Goal: Information Seeking & Learning: Check status

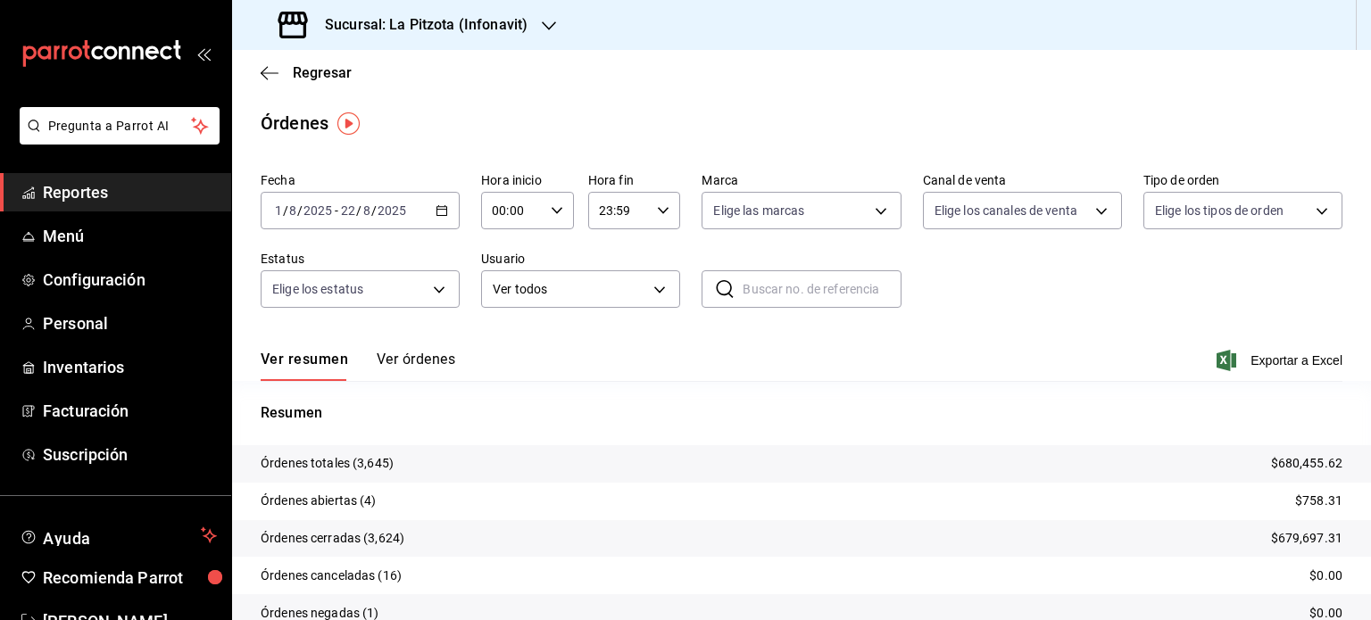
click at [93, 187] on span "Reportes" at bounding box center [130, 192] width 174 height 24
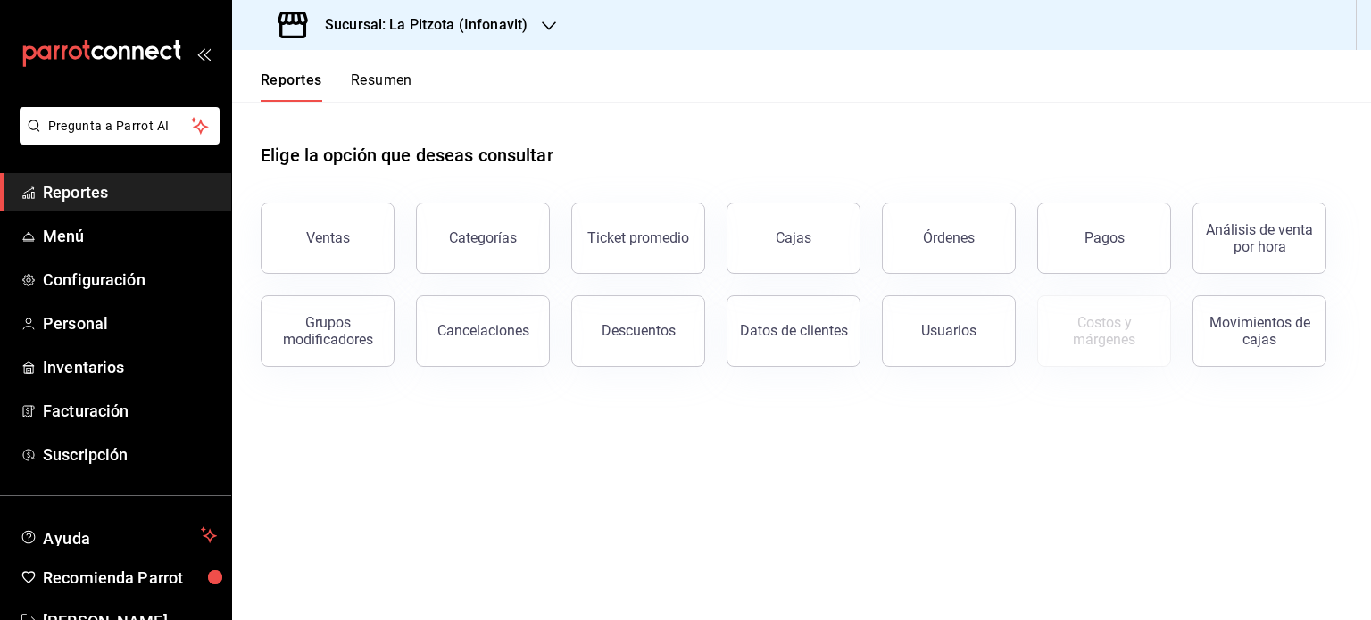
click at [375, 83] on button "Resumen" at bounding box center [382, 86] width 62 height 30
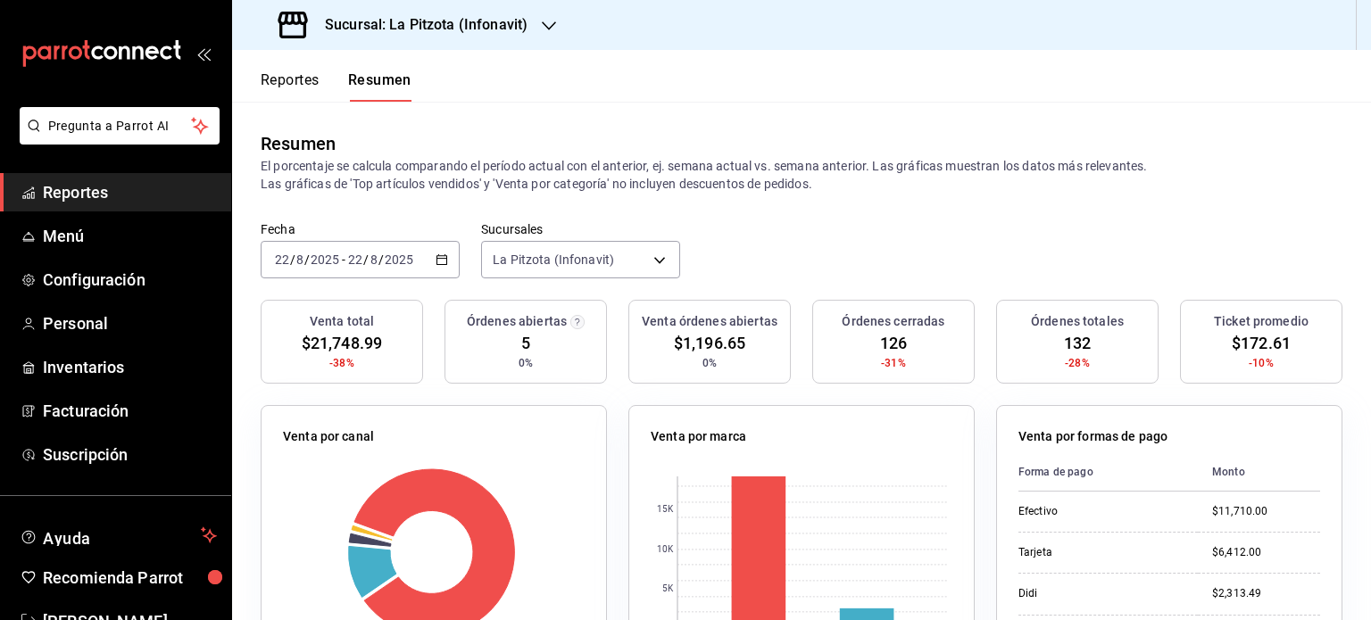
click at [507, 28] on h3 "Sucursal: La Pitzota (Infonavit)" at bounding box center [419, 24] width 217 height 21
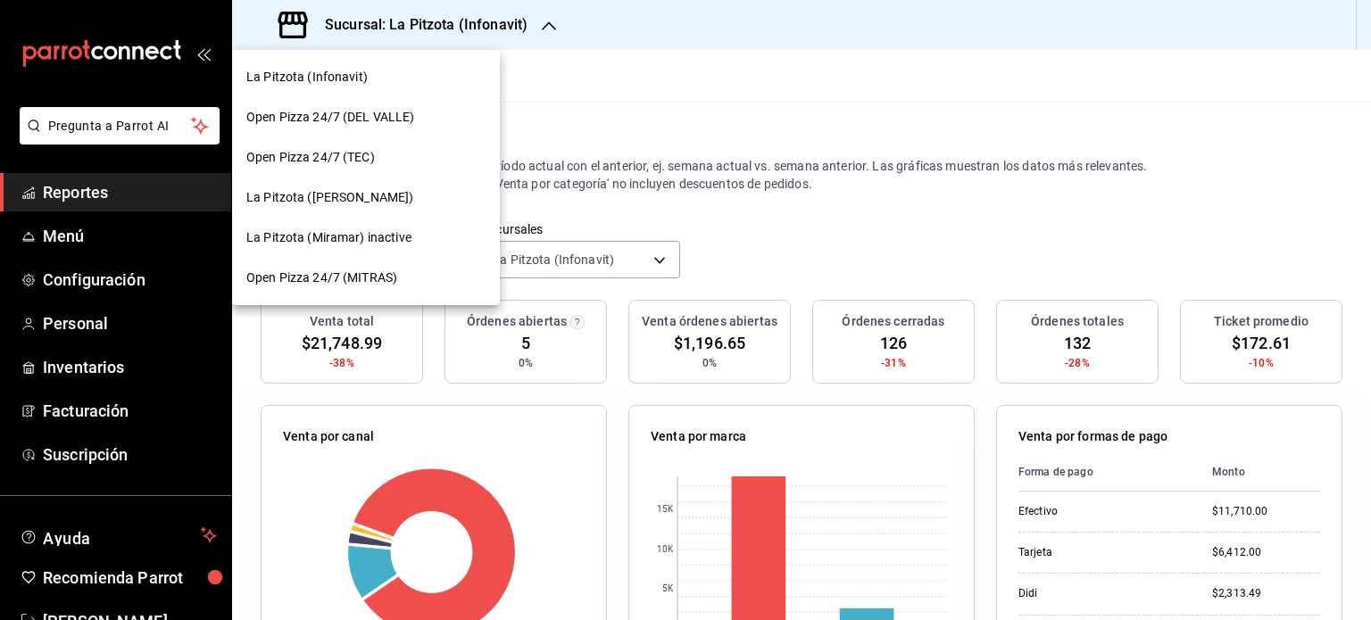
click at [420, 205] on div "La Pitzota ([PERSON_NAME])" at bounding box center [365, 197] width 239 height 19
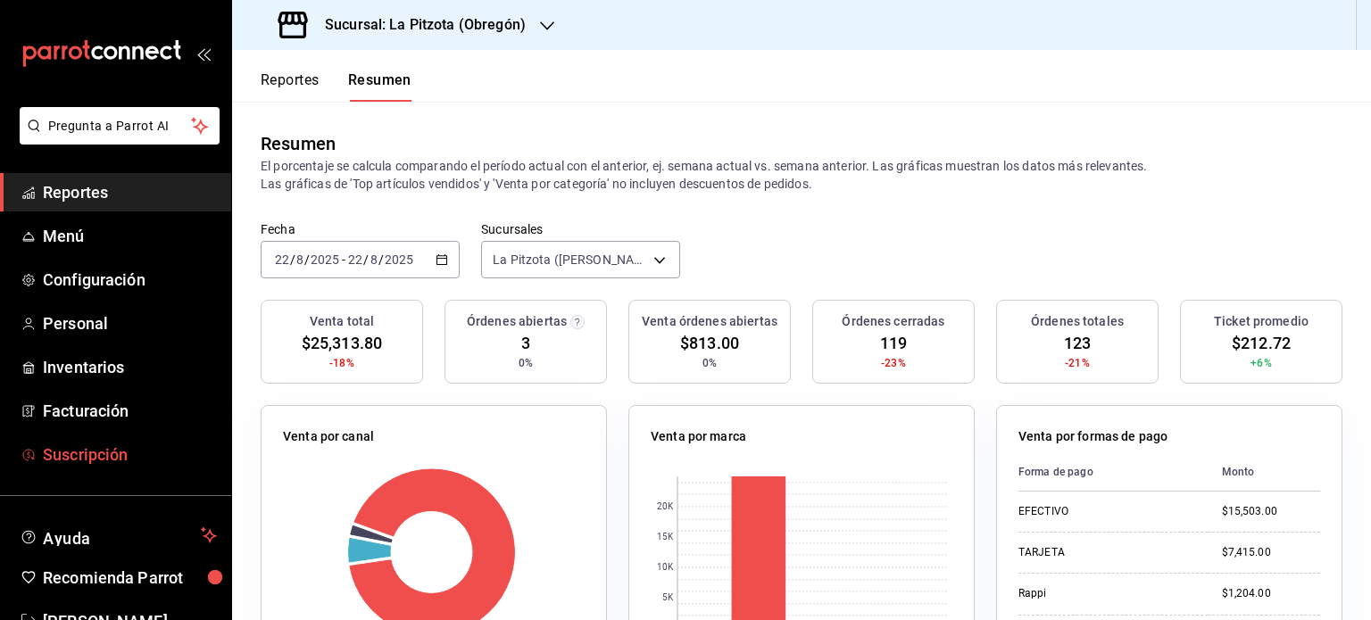
scroll to position [53, 0]
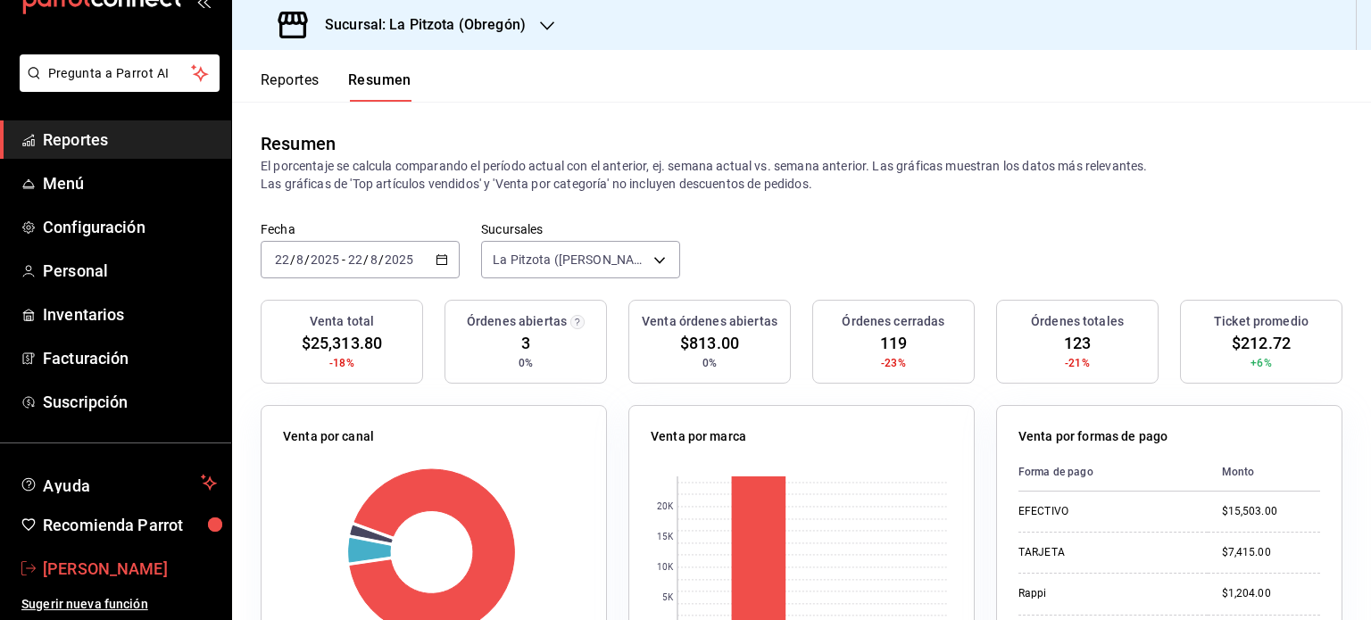
click at [121, 565] on span "[PERSON_NAME]" at bounding box center [130, 569] width 174 height 24
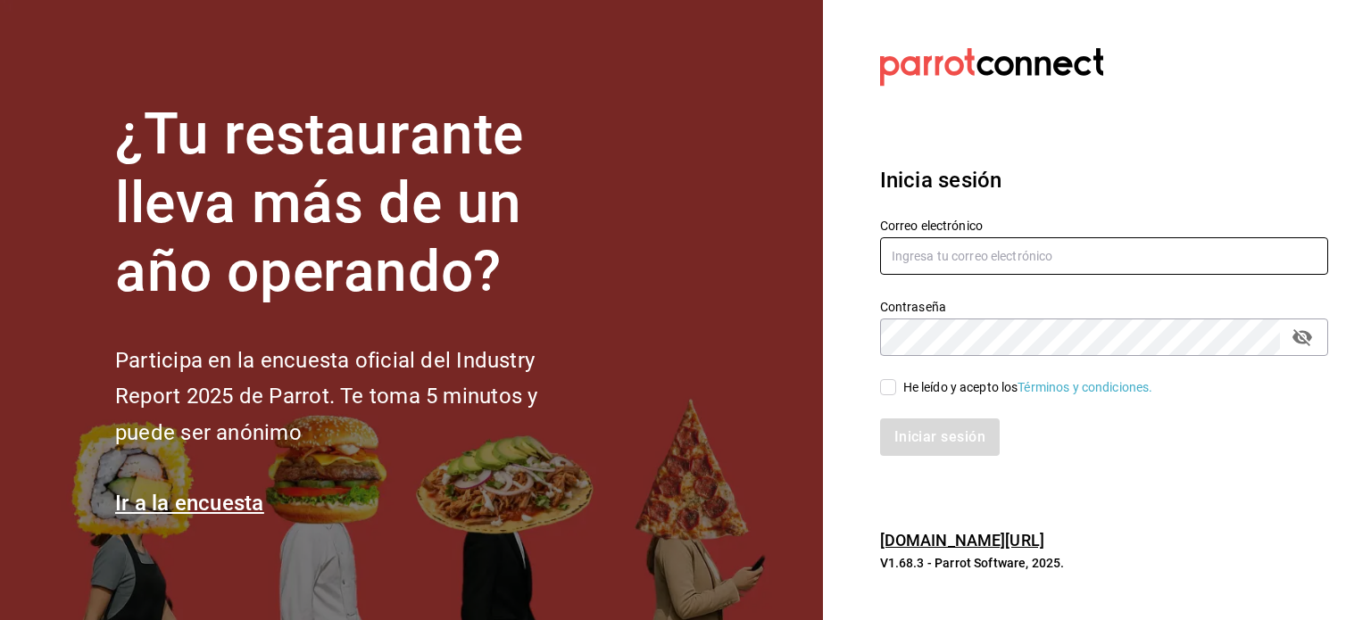
click at [943, 266] on input "text" at bounding box center [1104, 255] width 448 height 37
type input "[EMAIL_ADDRESS][DOMAIN_NAME]"
click at [886, 383] on input "He leído y acepto los Términos y condiciones." at bounding box center [888, 387] width 16 height 16
checkbox input "true"
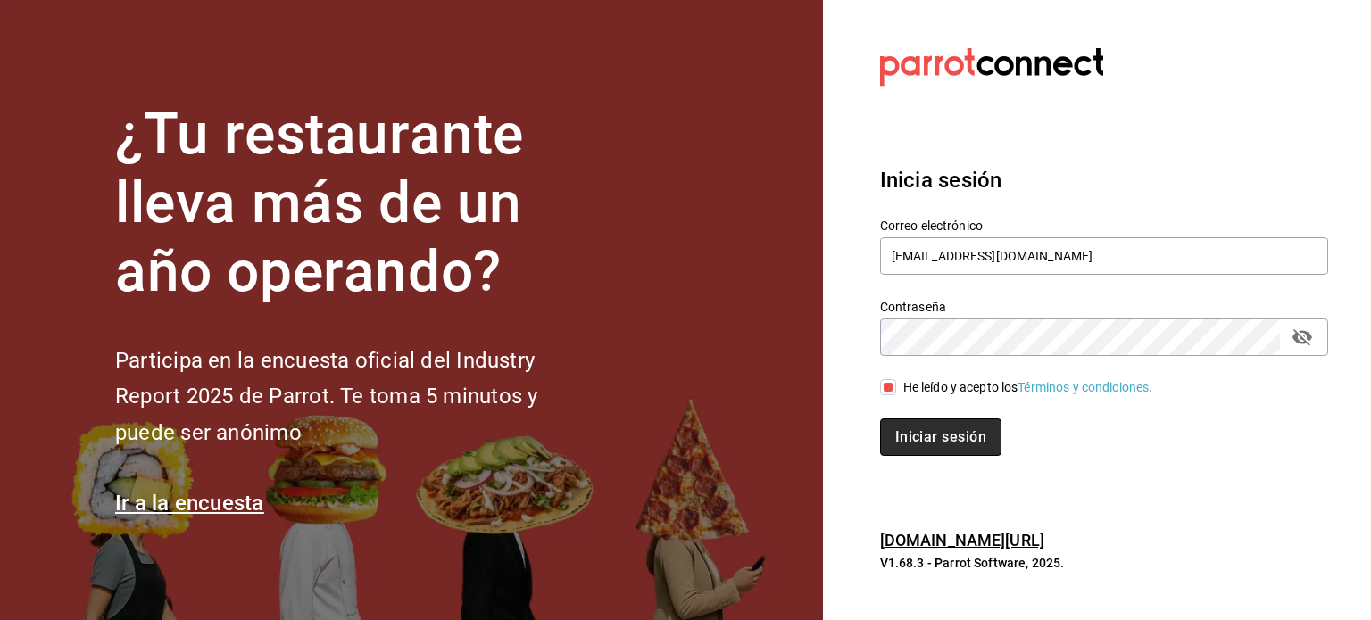
click at [929, 453] on button "Iniciar sesión" at bounding box center [940, 437] width 121 height 37
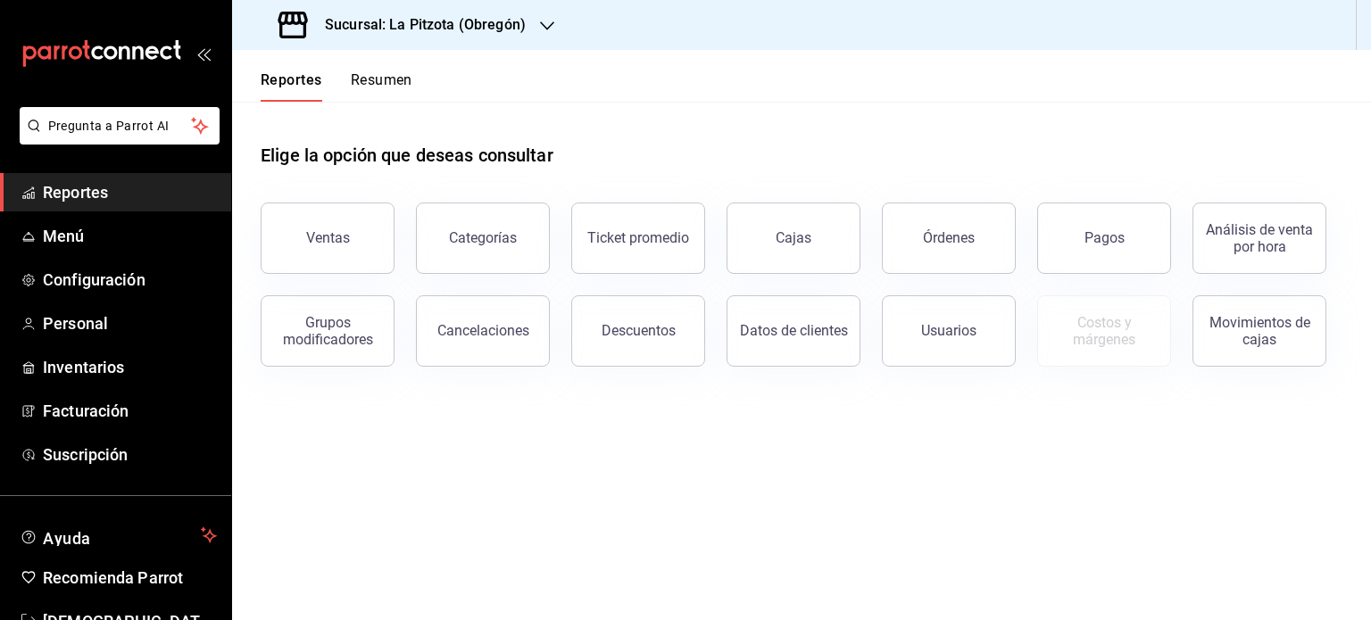
click at [495, 27] on h3 "Sucursal: La Pitzota (Obregón)" at bounding box center [418, 24] width 215 height 21
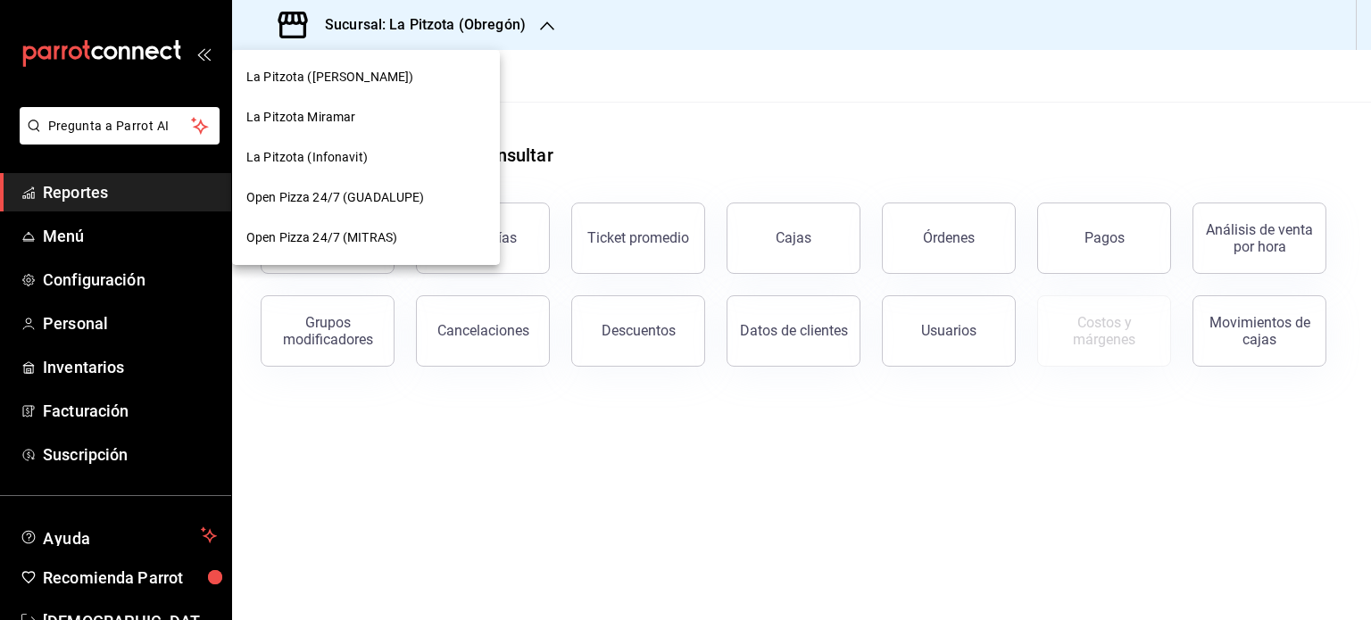
click at [361, 116] on div "La Pitzota Miramar" at bounding box center [365, 117] width 239 height 19
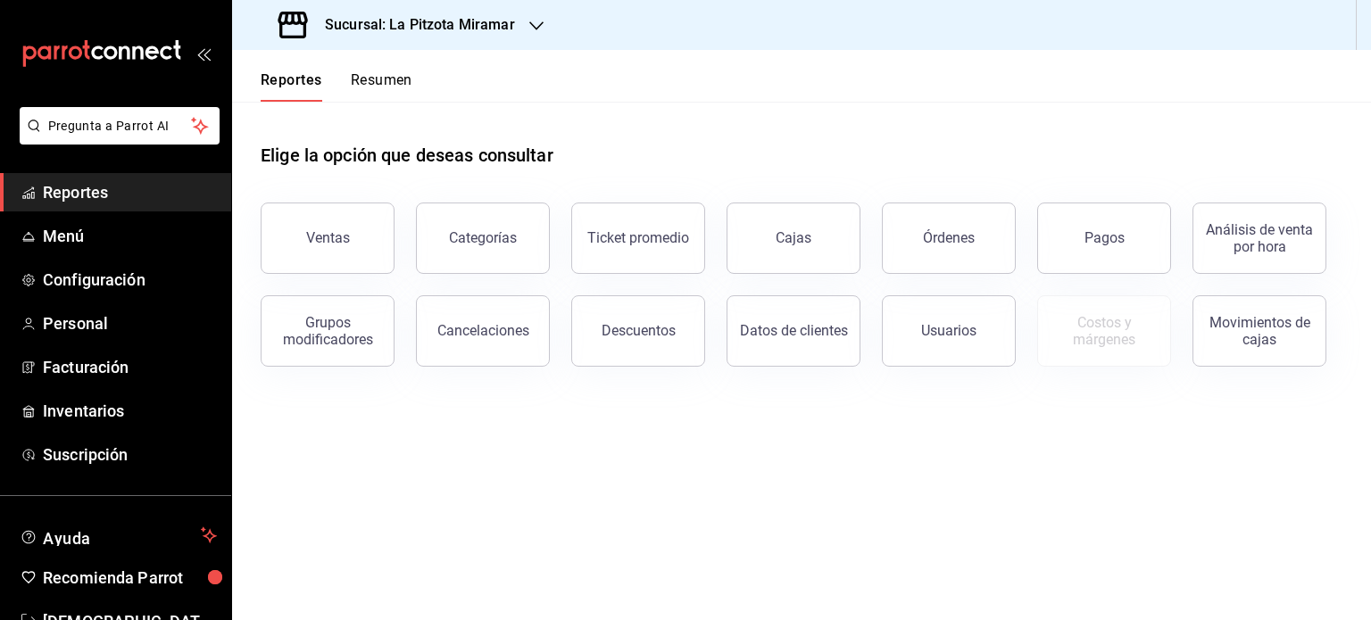
click at [377, 78] on button "Resumen" at bounding box center [382, 86] width 62 height 30
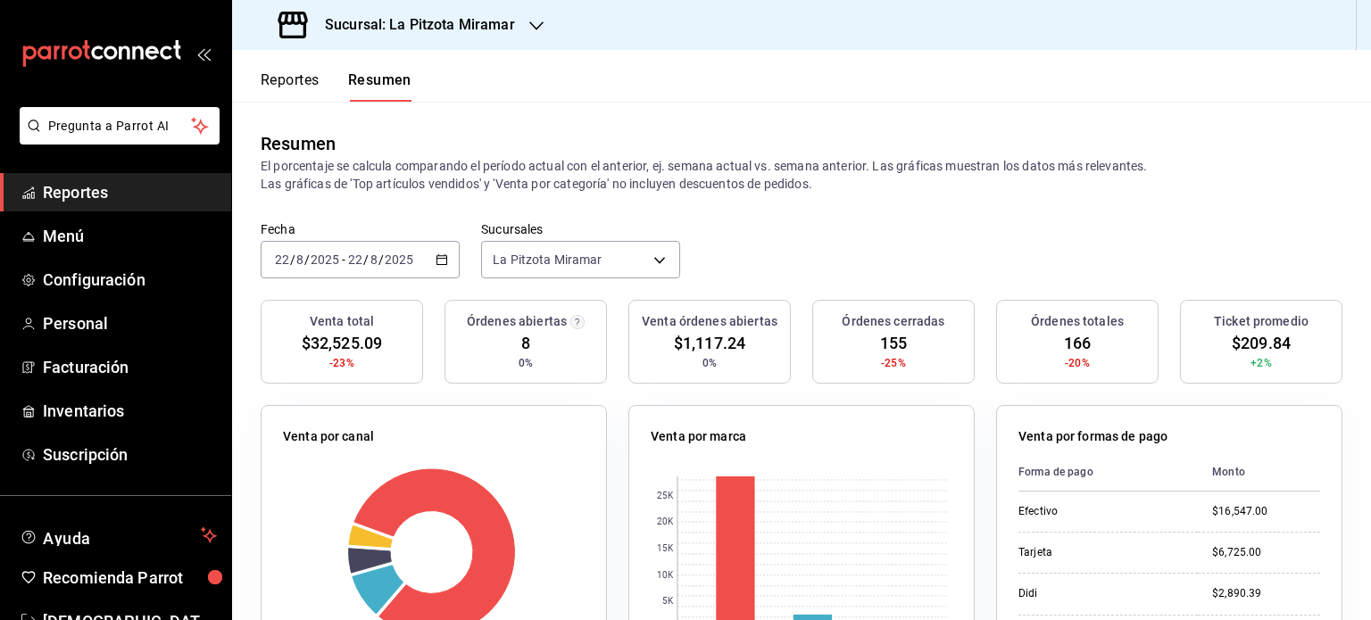
click at [299, 75] on button "Reportes" at bounding box center [290, 86] width 59 height 30
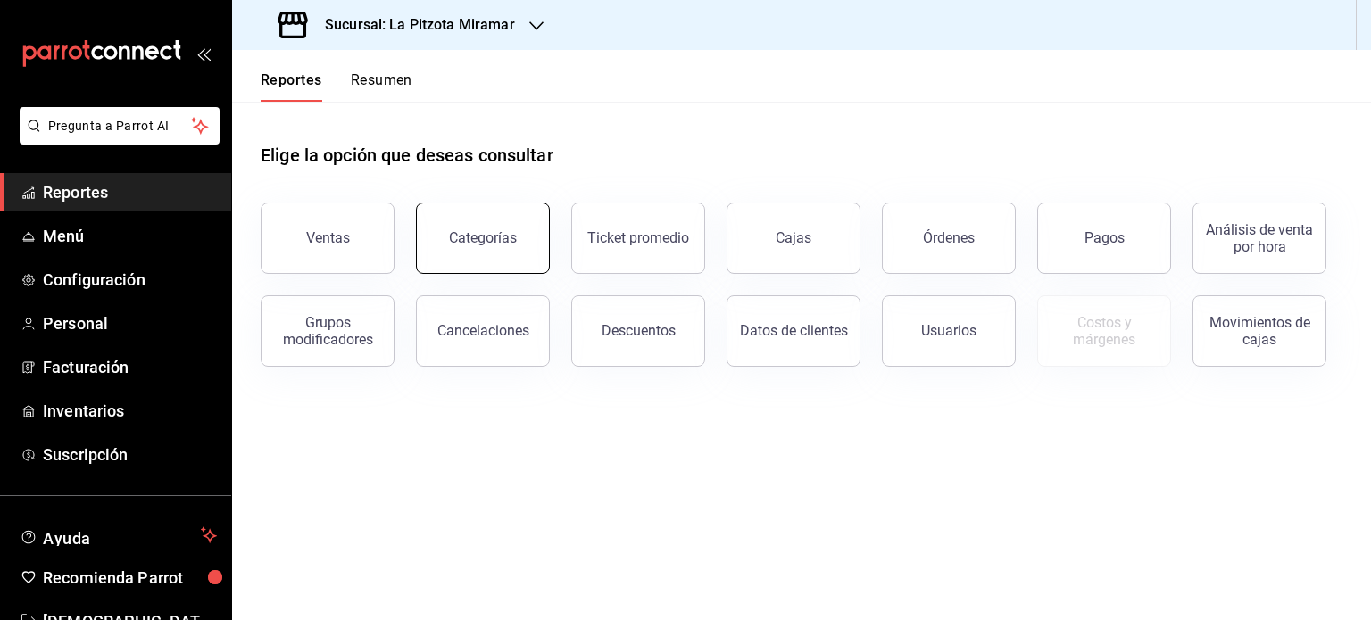
click at [459, 255] on button "Categorías" at bounding box center [483, 238] width 134 height 71
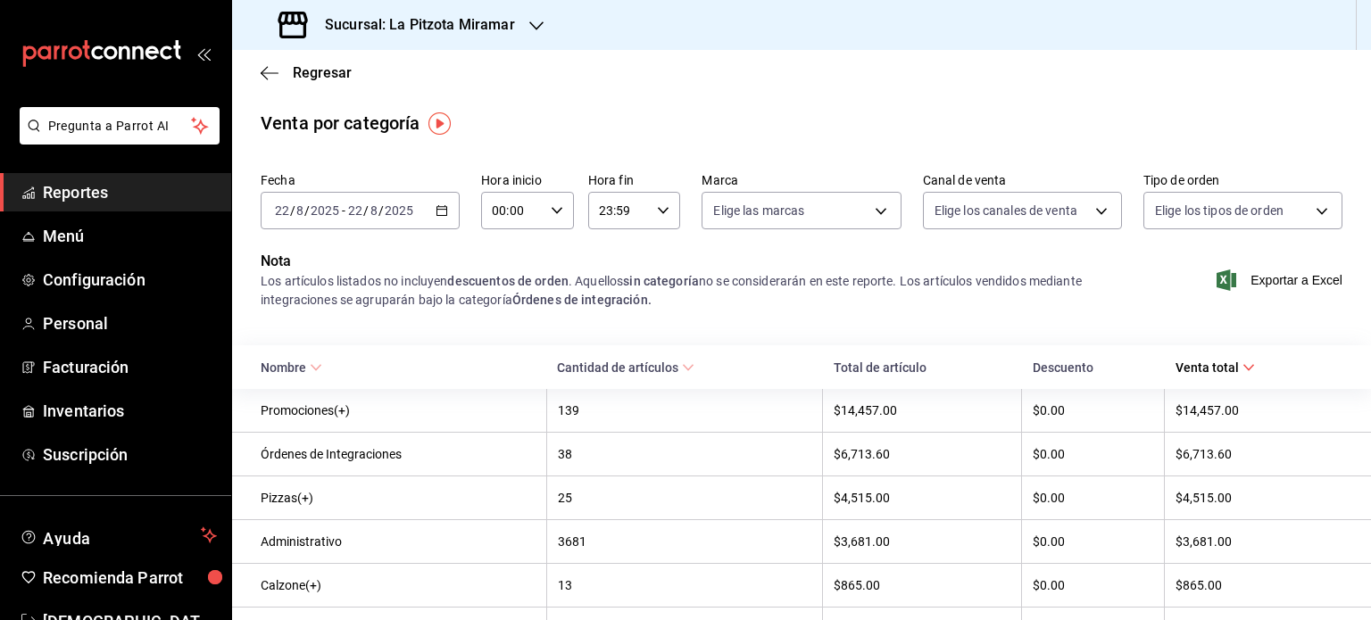
click at [260, 68] on div "Regresar" at bounding box center [801, 73] width 1139 height 46
click at [264, 67] on icon "button" at bounding box center [270, 73] width 18 height 16
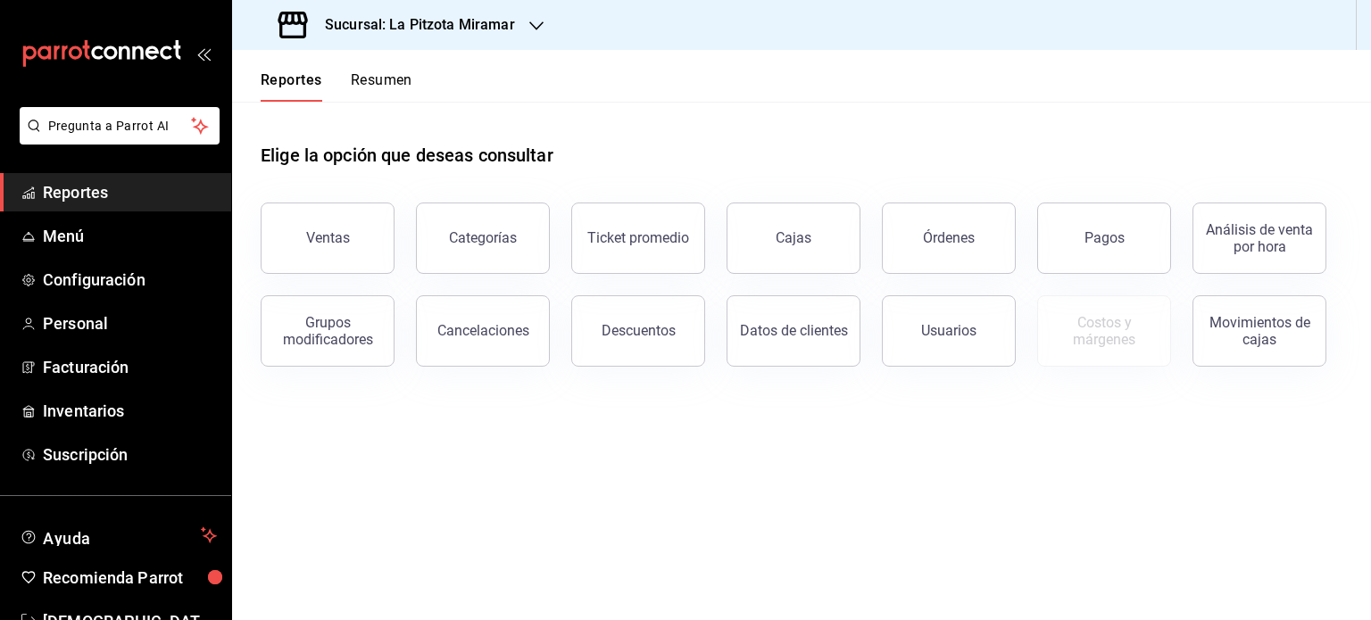
click at [371, 81] on button "Resumen" at bounding box center [382, 86] width 62 height 30
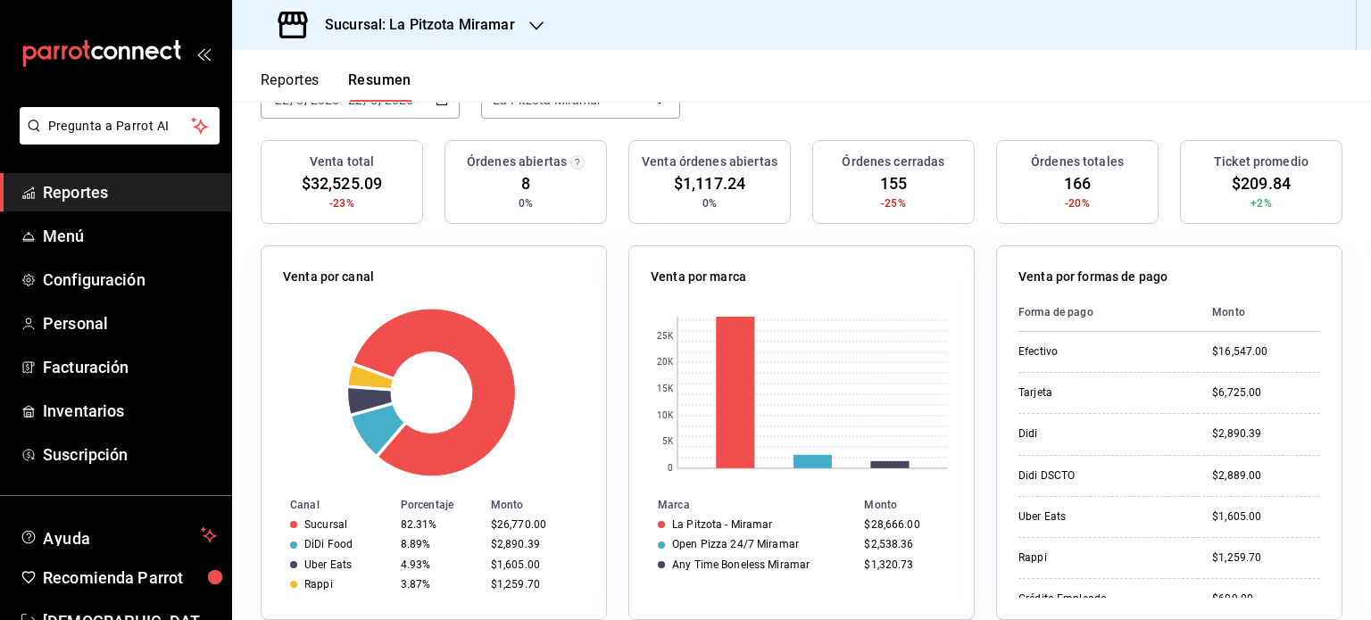
scroll to position [254, 0]
